Goal: Task Accomplishment & Management: Use online tool/utility

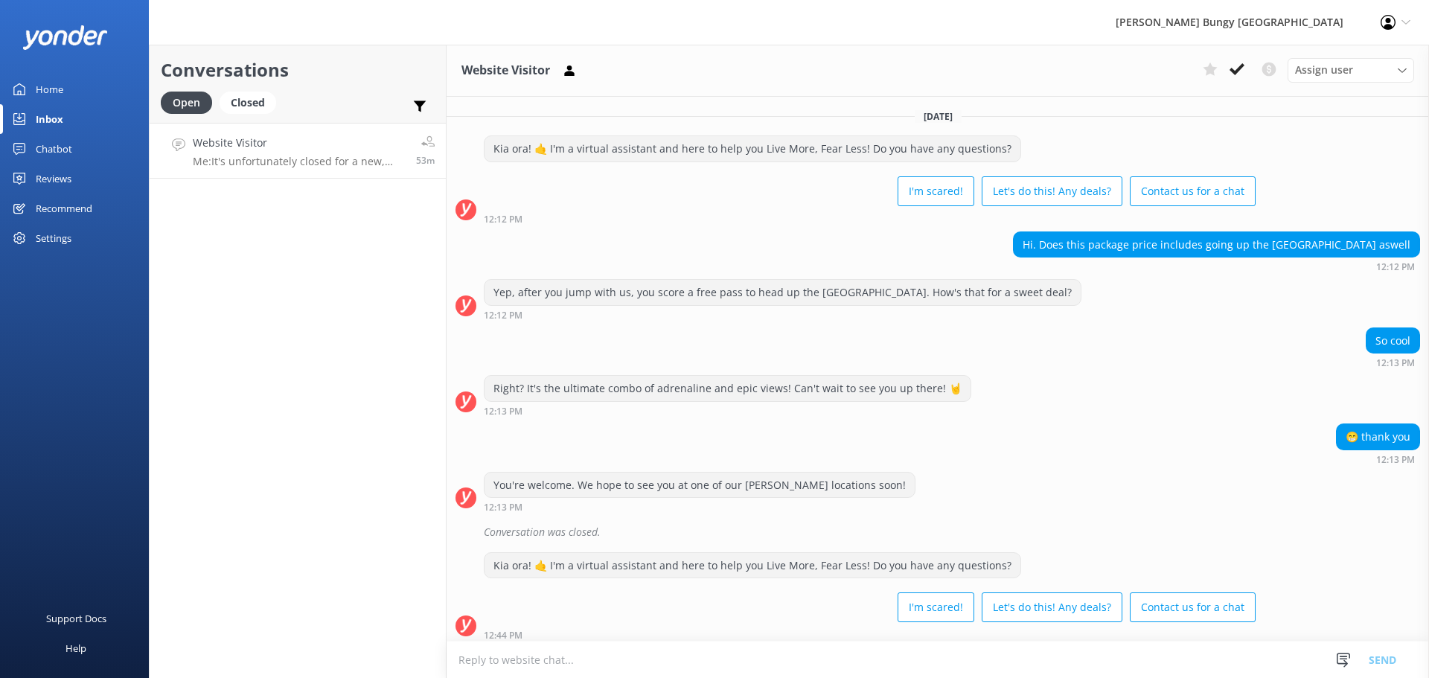
scroll to position [436, 0]
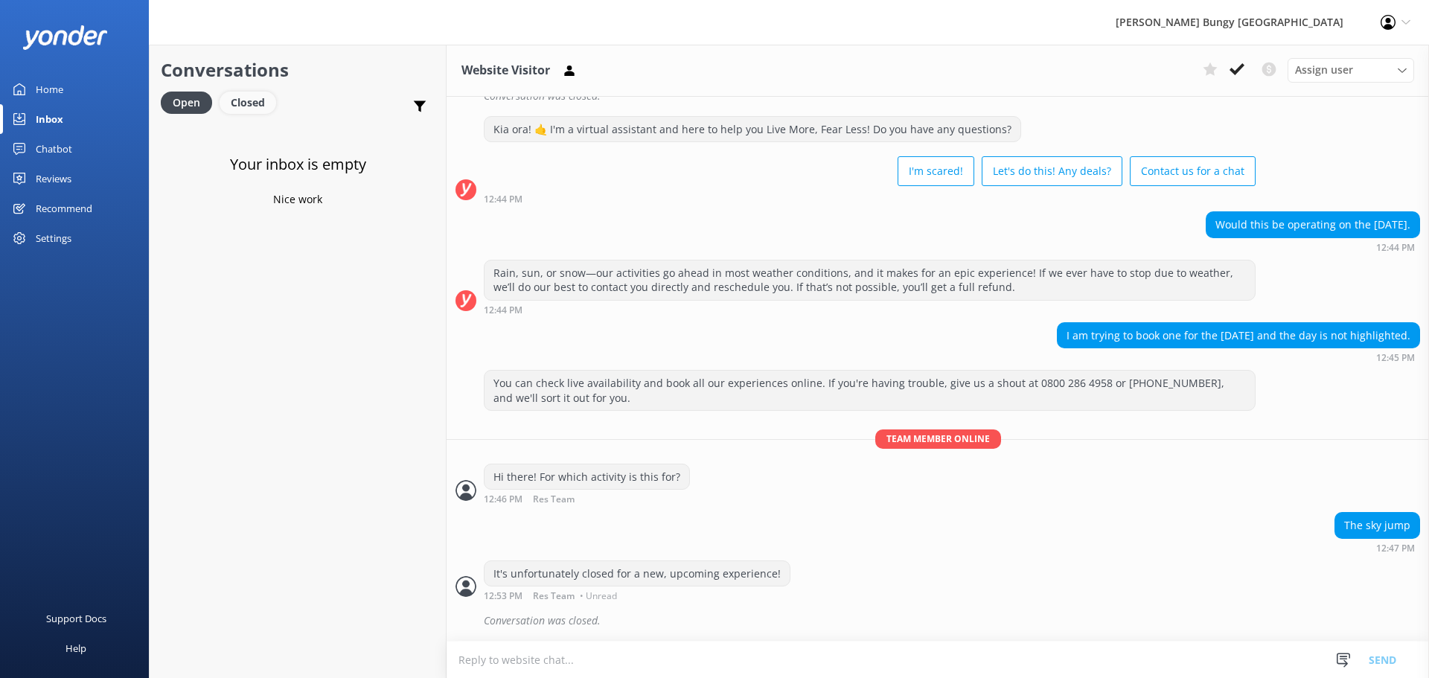
drag, startPoint x: 248, startPoint y: 103, endPoint x: 262, endPoint y: 111, distance: 16.0
click at [249, 103] on div "Closed" at bounding box center [247, 103] width 57 height 22
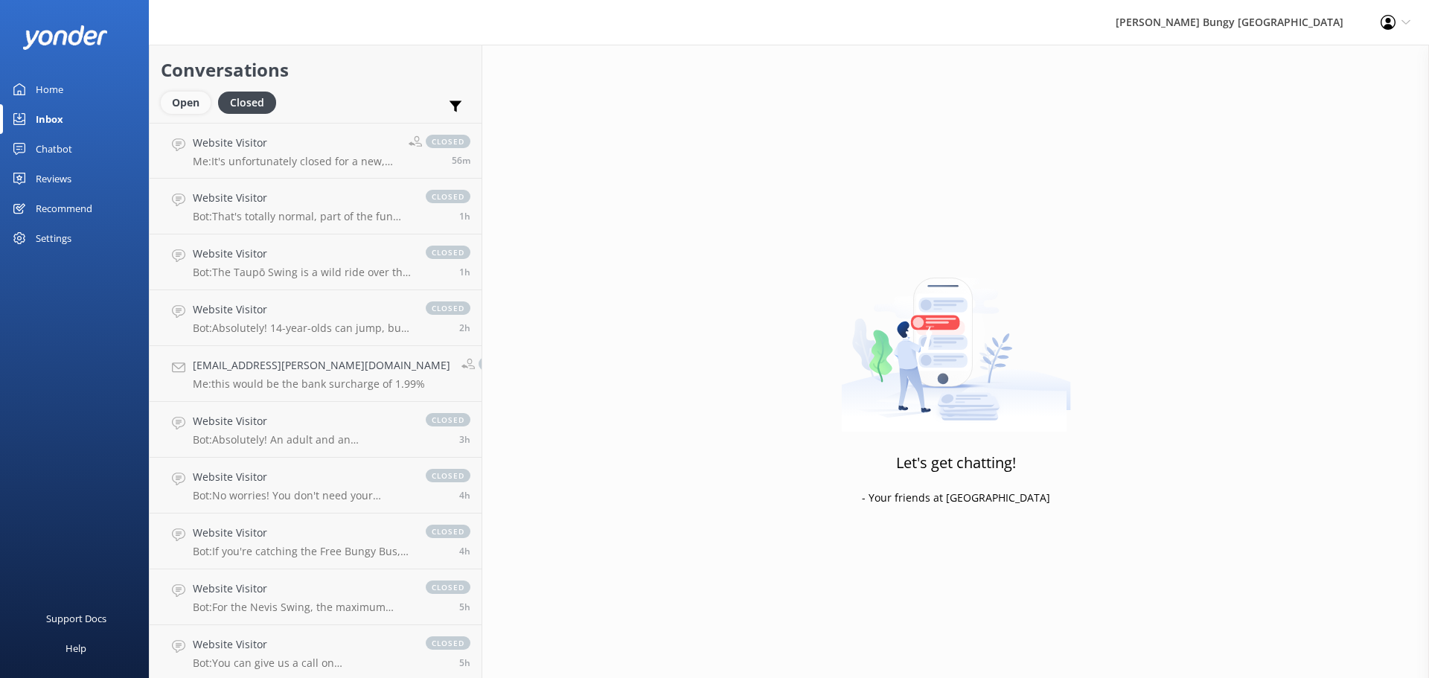
click at [196, 103] on div "Open" at bounding box center [186, 103] width 50 height 22
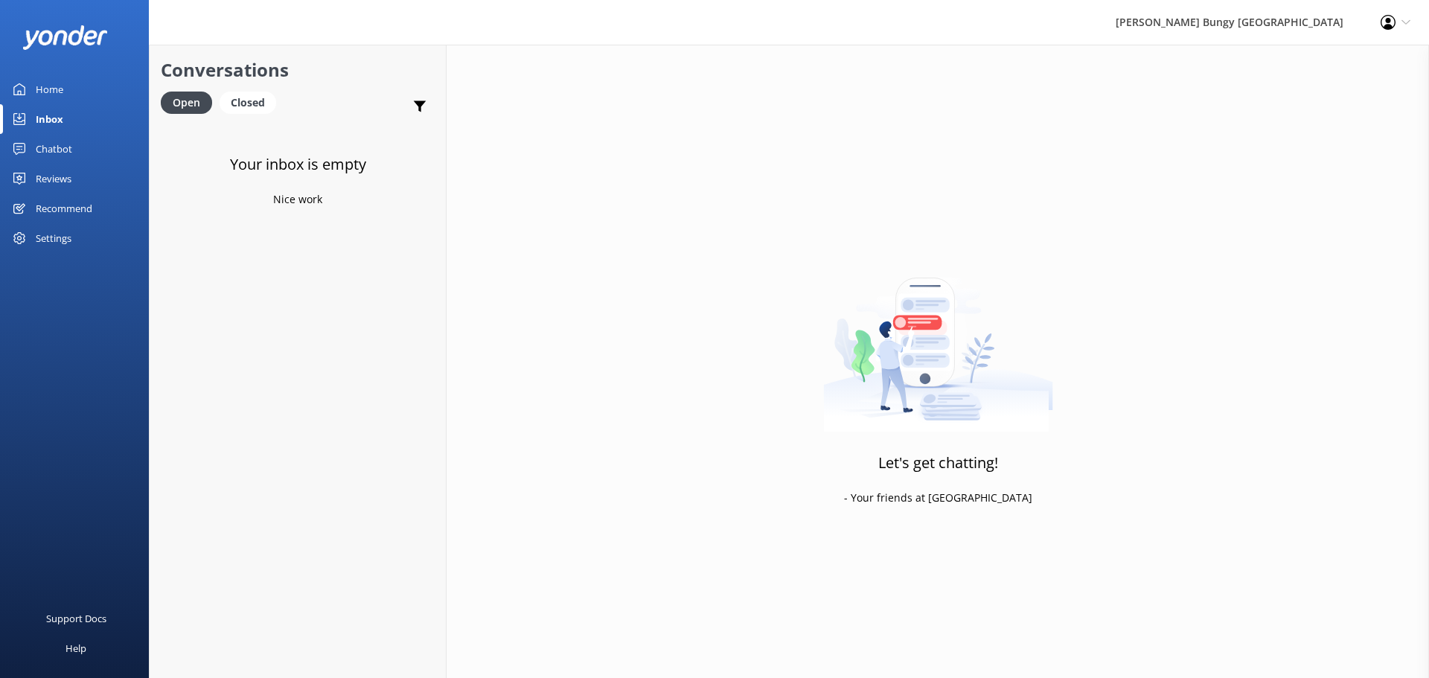
click at [334, 298] on div "Your inbox is empty Nice work" at bounding box center [298, 462] width 296 height 678
